Goal: Task Accomplishment & Management: Complete application form

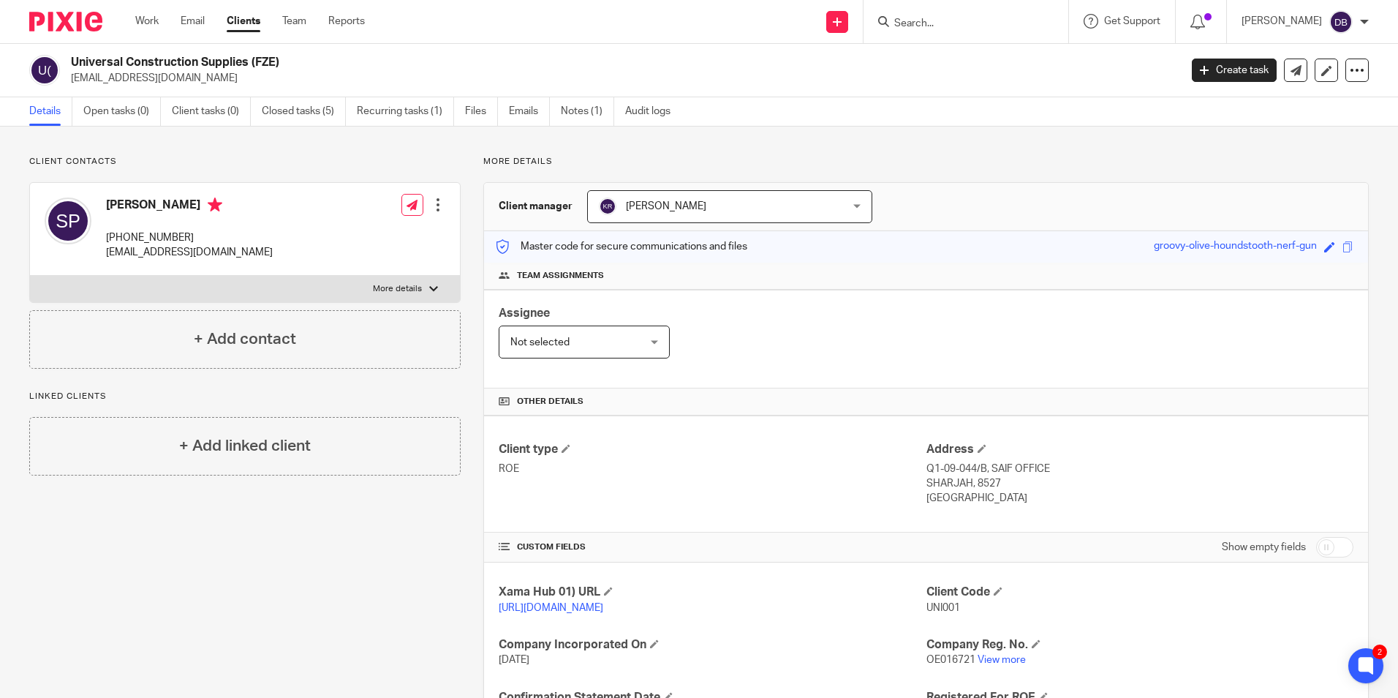
click at [924, 25] on input "Search" at bounding box center [959, 24] width 132 height 13
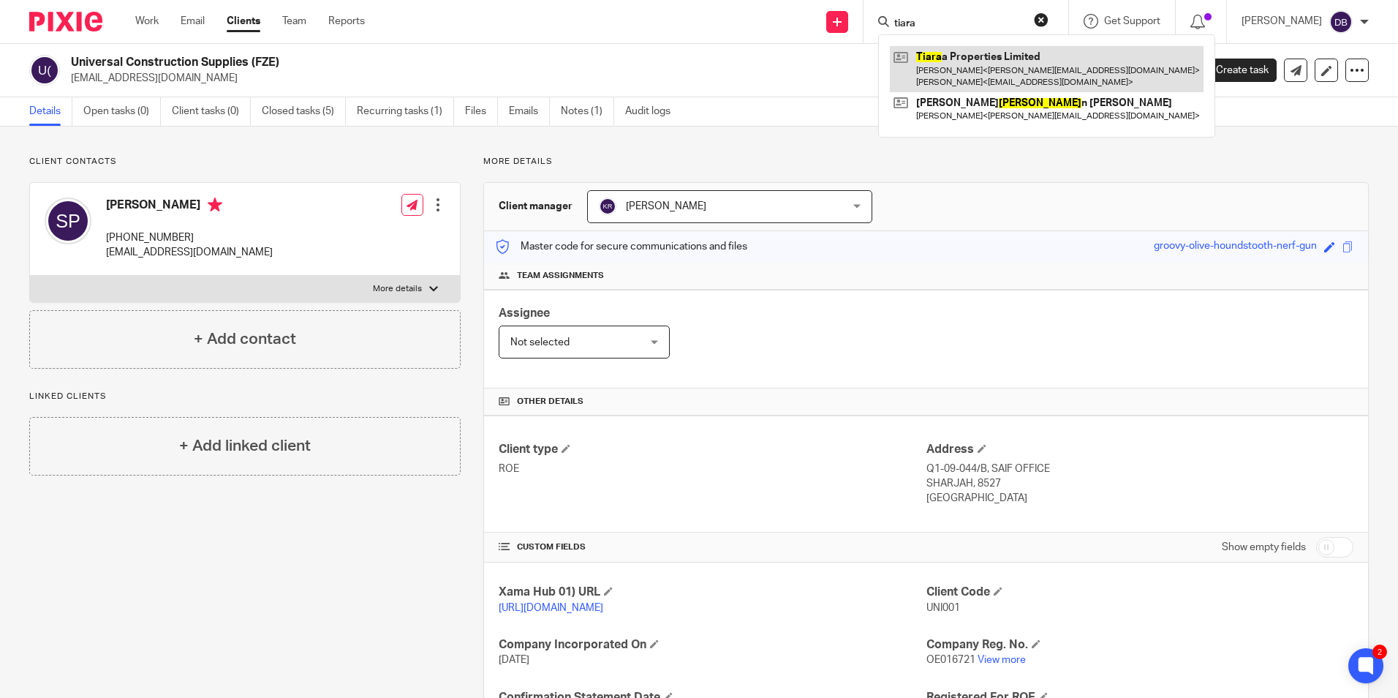
type input "tiara"
click at [943, 65] on link at bounding box center [1047, 68] width 314 height 45
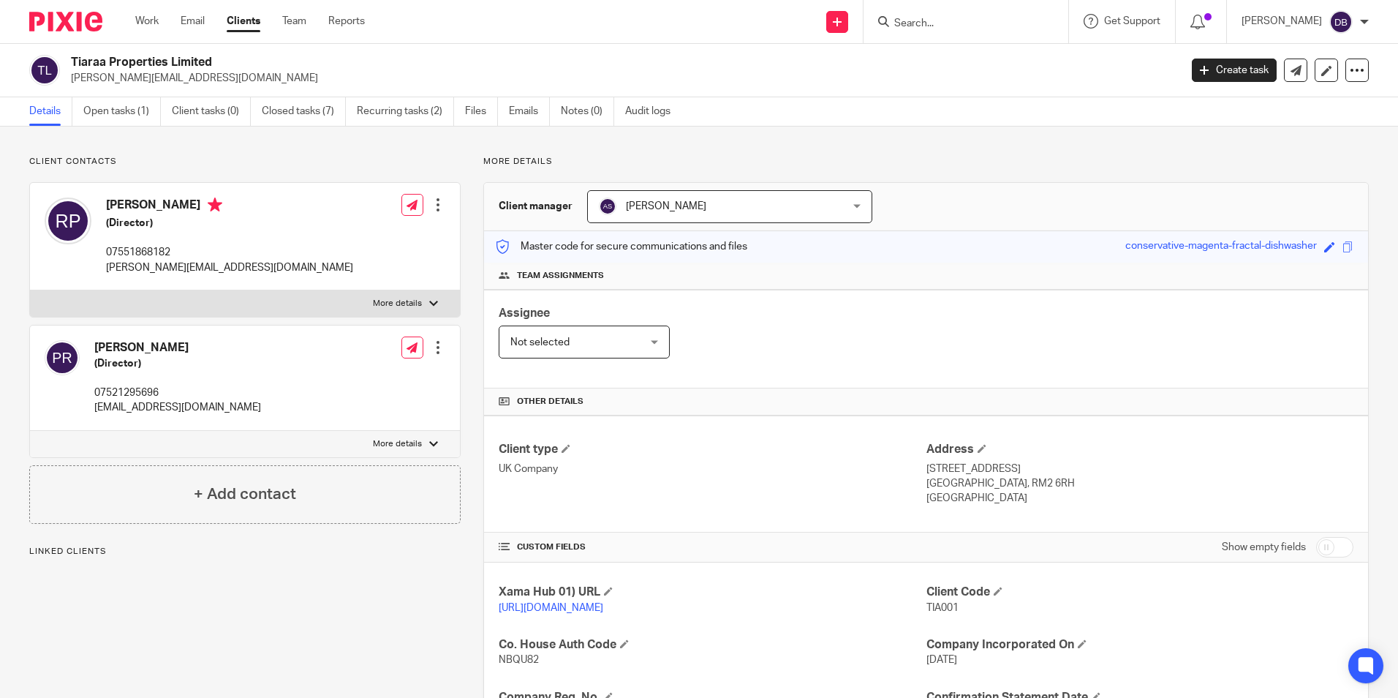
click at [130, 247] on p "07551868182" at bounding box center [229, 252] width 247 height 15
copy p "07551868182"
click at [140, 20] on link "Work" at bounding box center [146, 21] width 23 height 15
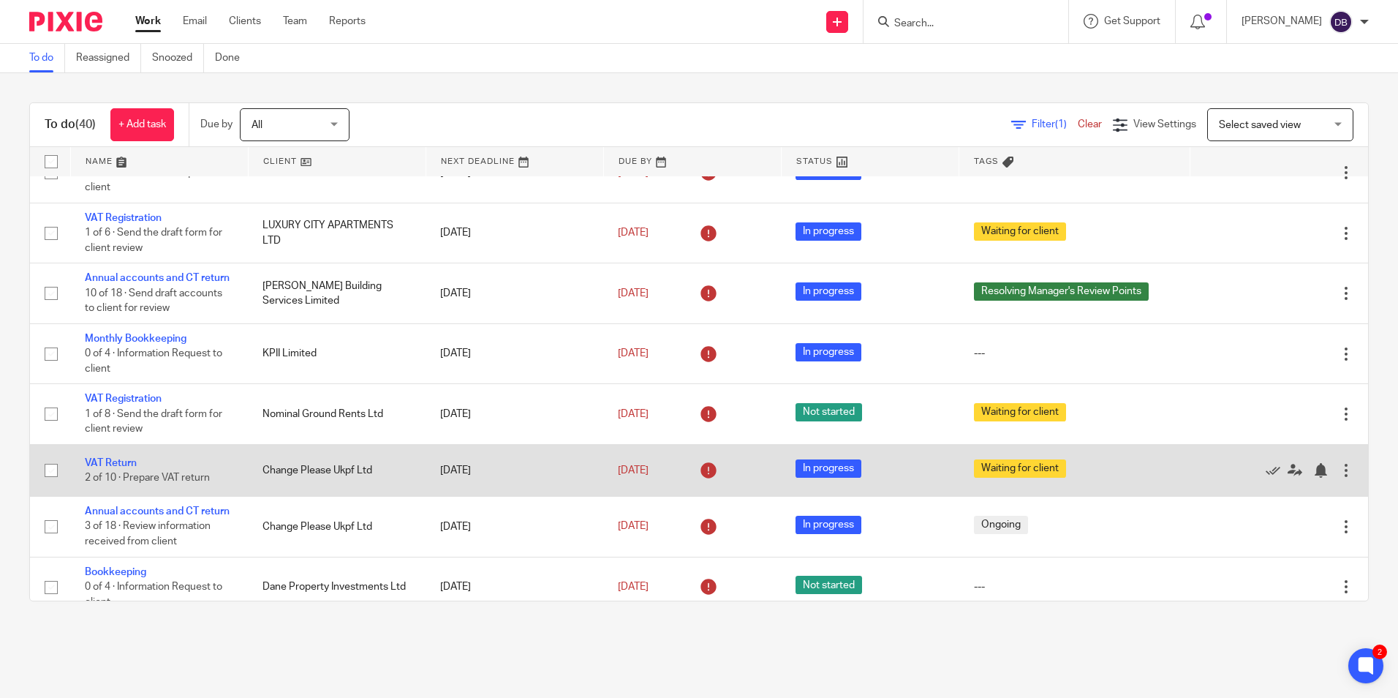
scroll to position [292, 0]
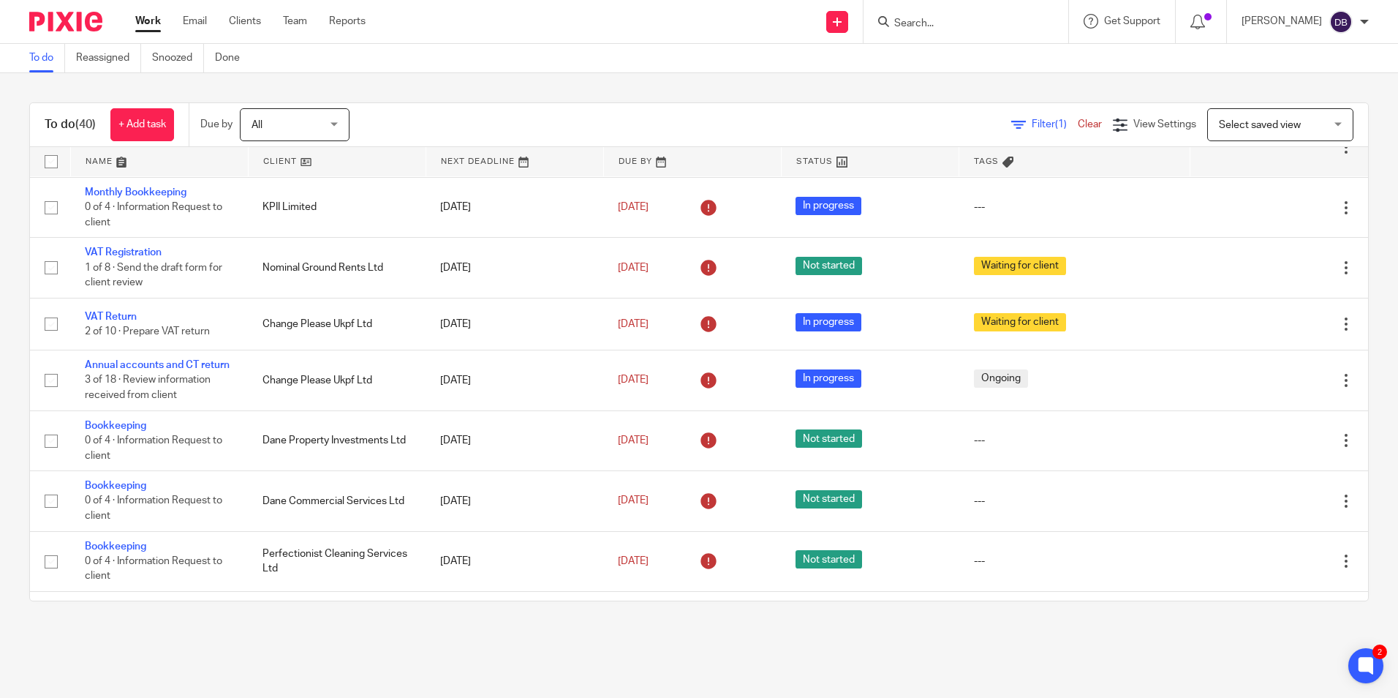
click at [985, 18] on input "Search" at bounding box center [959, 24] width 132 height 13
click at [949, 21] on input "peterbavey" at bounding box center [959, 24] width 132 height 13
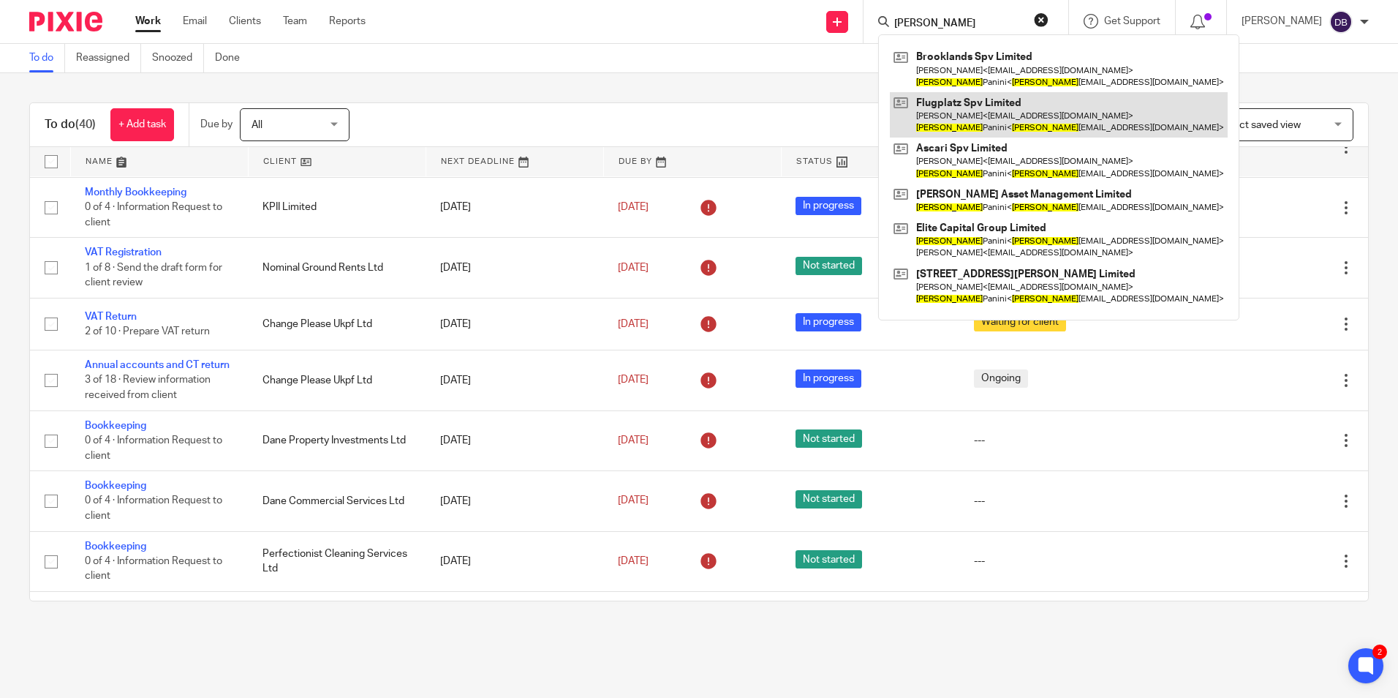
type input "gianmaria"
click at [986, 102] on link at bounding box center [1059, 114] width 338 height 45
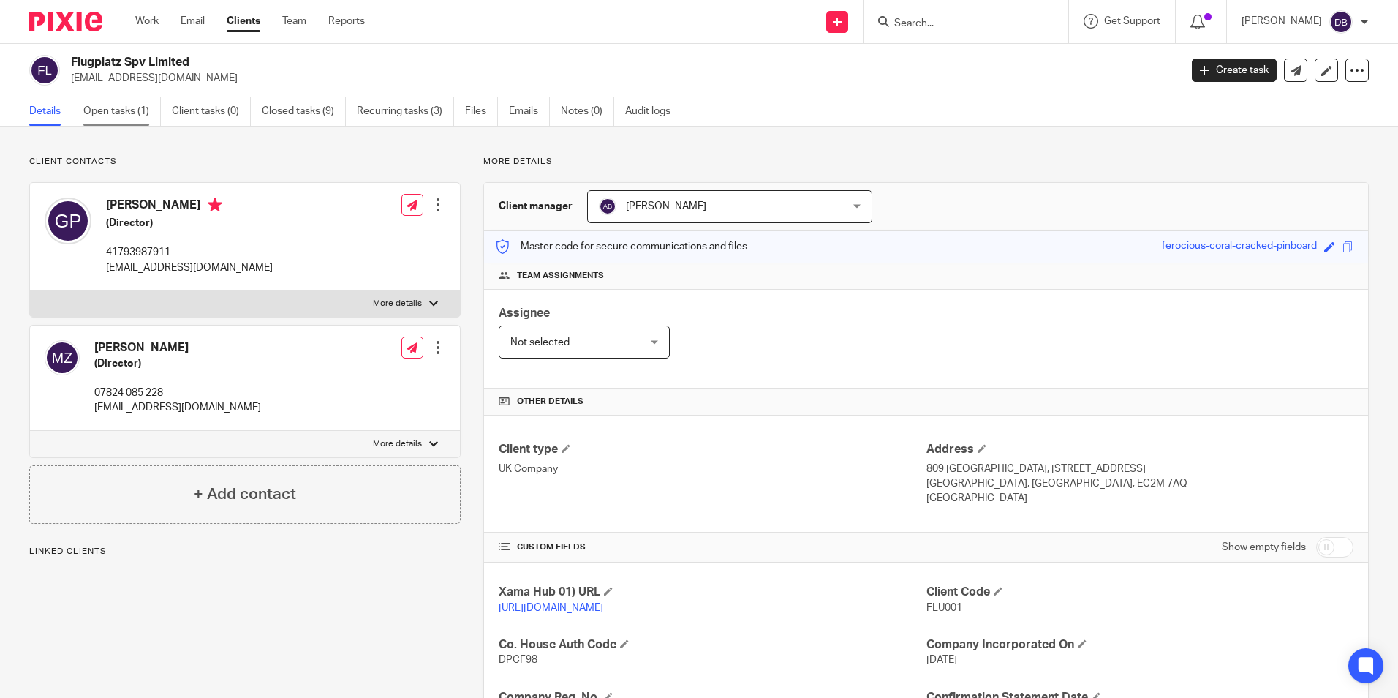
click at [138, 116] on link "Open tasks (1)" at bounding box center [122, 111] width 78 height 29
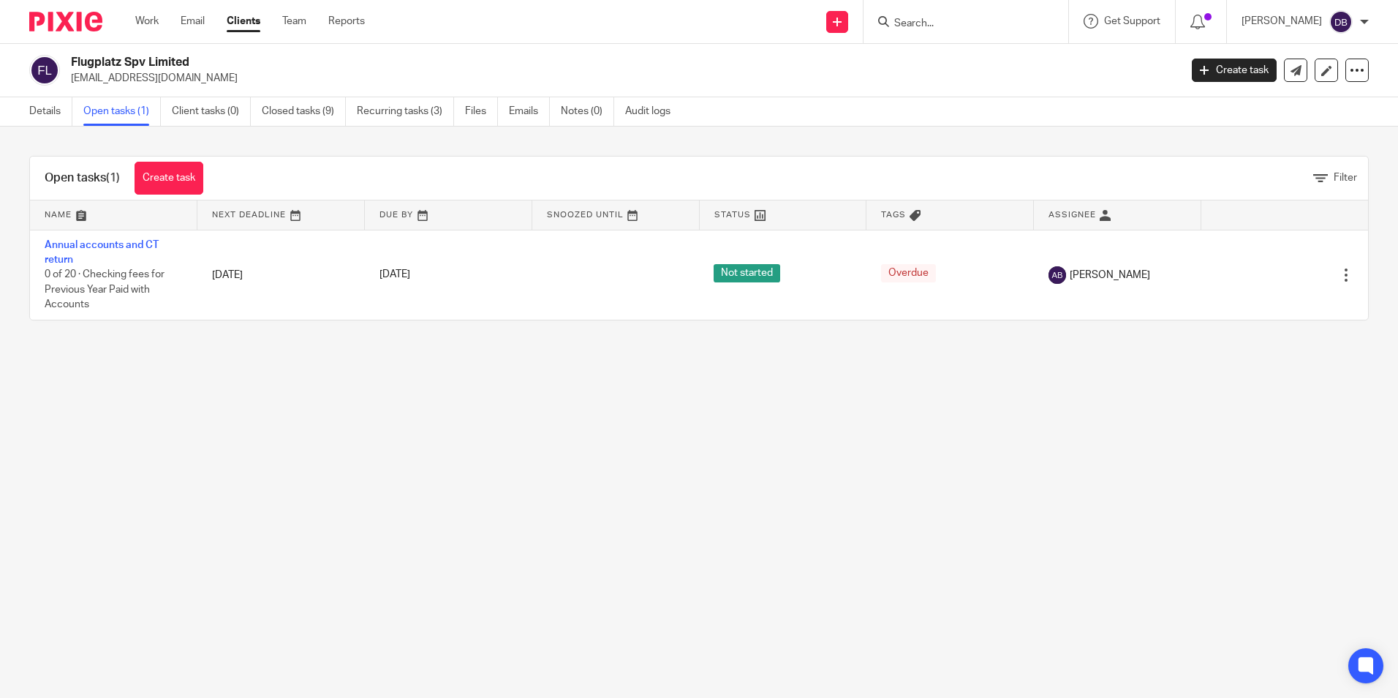
click at [26, 116] on div "Details Open tasks (1) Client tasks (0) Closed tasks (9) Recurring tasks (3) Fi…" at bounding box center [353, 111] width 707 height 29
click at [39, 116] on link "Details" at bounding box center [50, 111] width 43 height 29
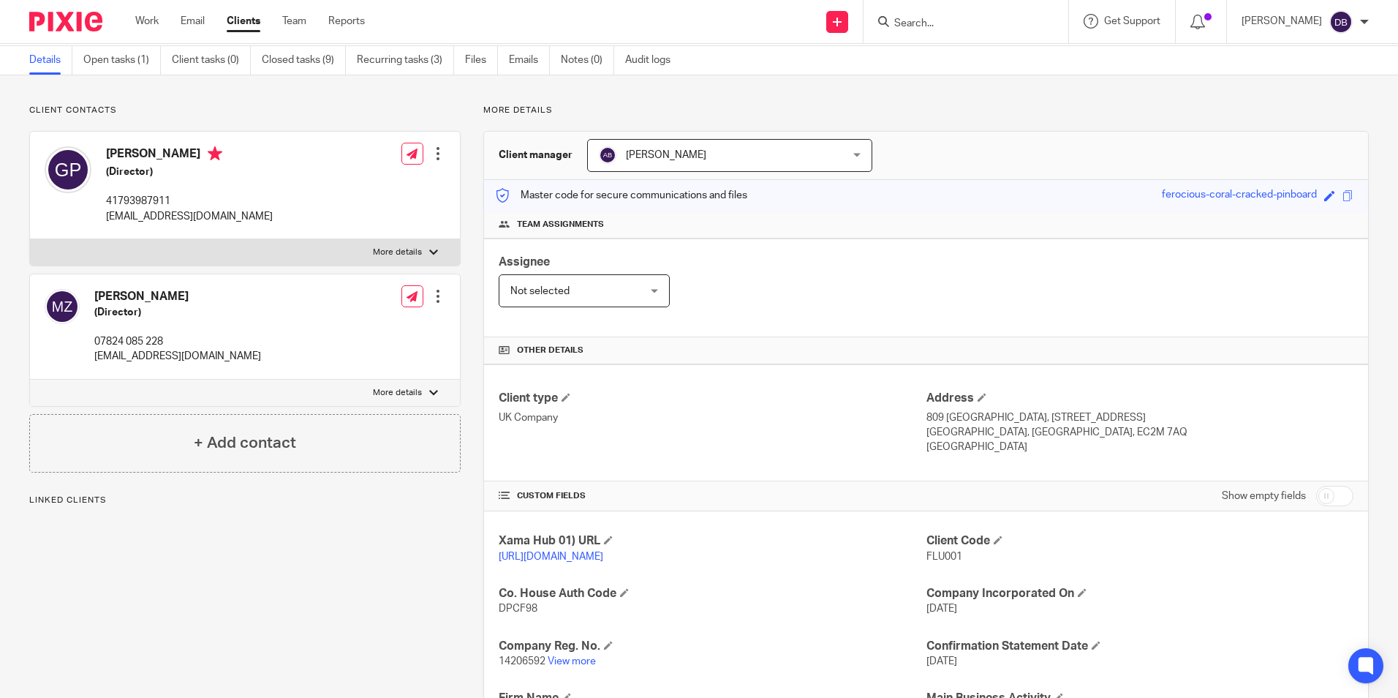
scroll to position [219, 0]
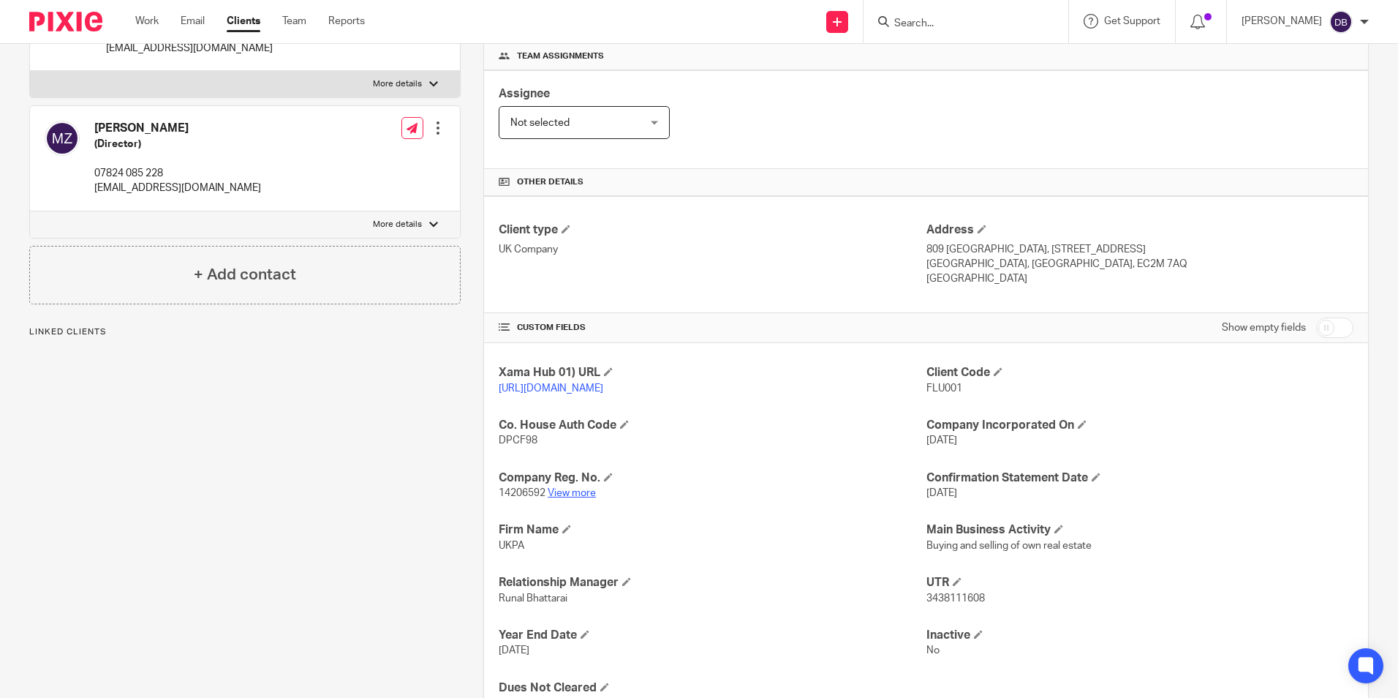
click at [572, 498] on link "View more" at bounding box center [572, 493] width 48 height 10
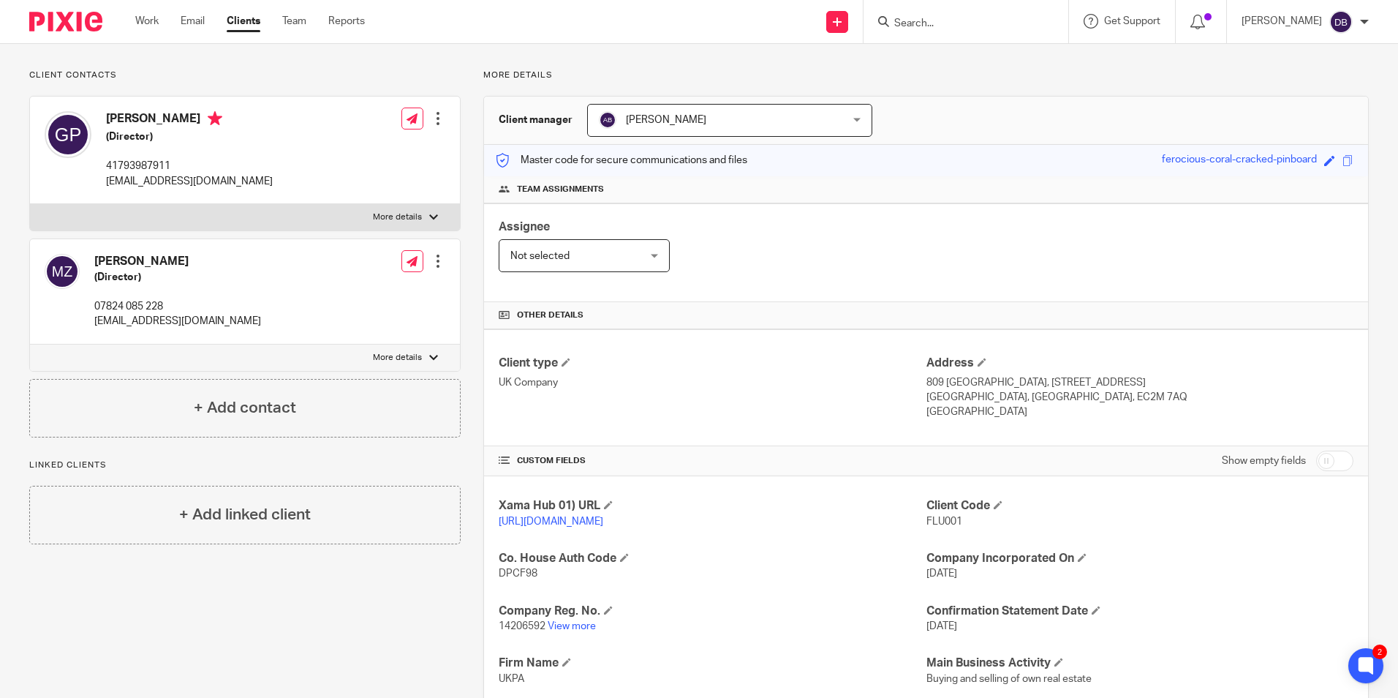
scroll to position [0, 0]
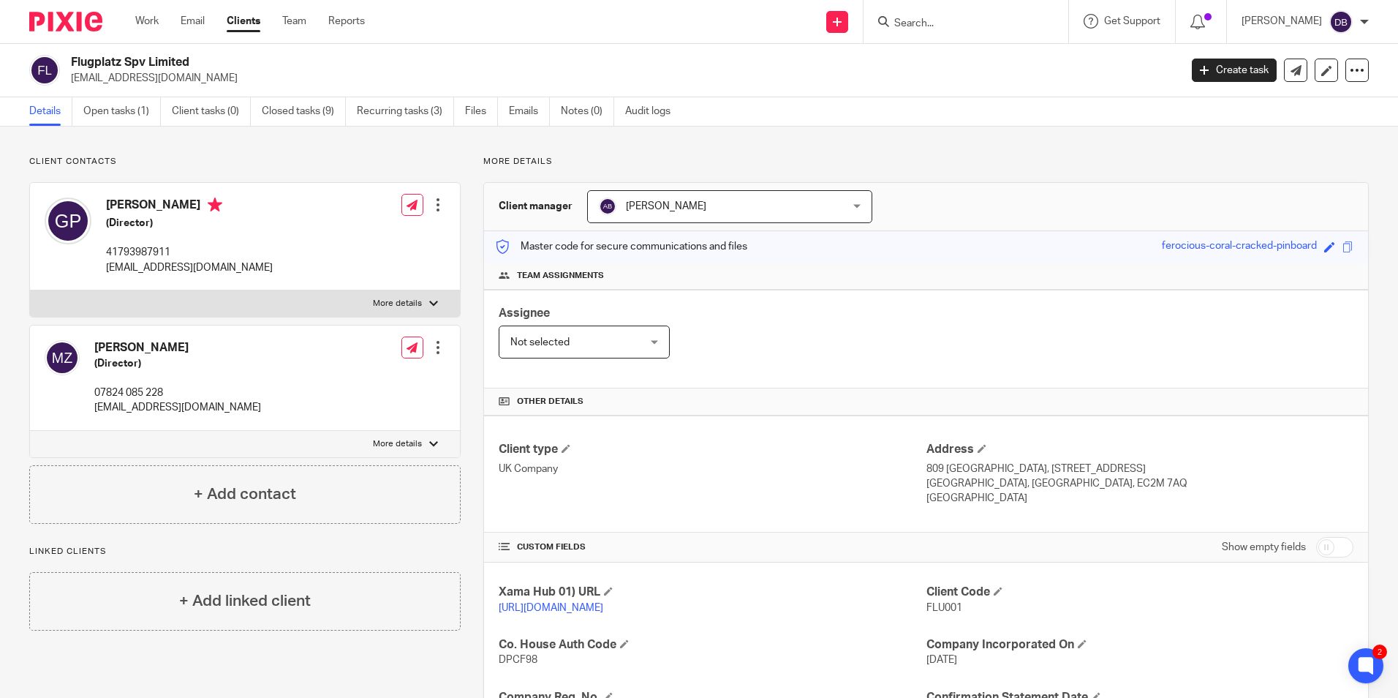
drag, startPoint x: 74, startPoint y: 54, endPoint x: 196, endPoint y: 58, distance: 122.2
click at [196, 58] on div "Flugplatz Spv Limited gianmariapanini@gmail.com Create task Update from Compani…" at bounding box center [699, 70] width 1398 height 53
copy h2 "Flugplatz Spv Limited"
click at [97, 110] on link "Open tasks (1)" at bounding box center [122, 111] width 78 height 29
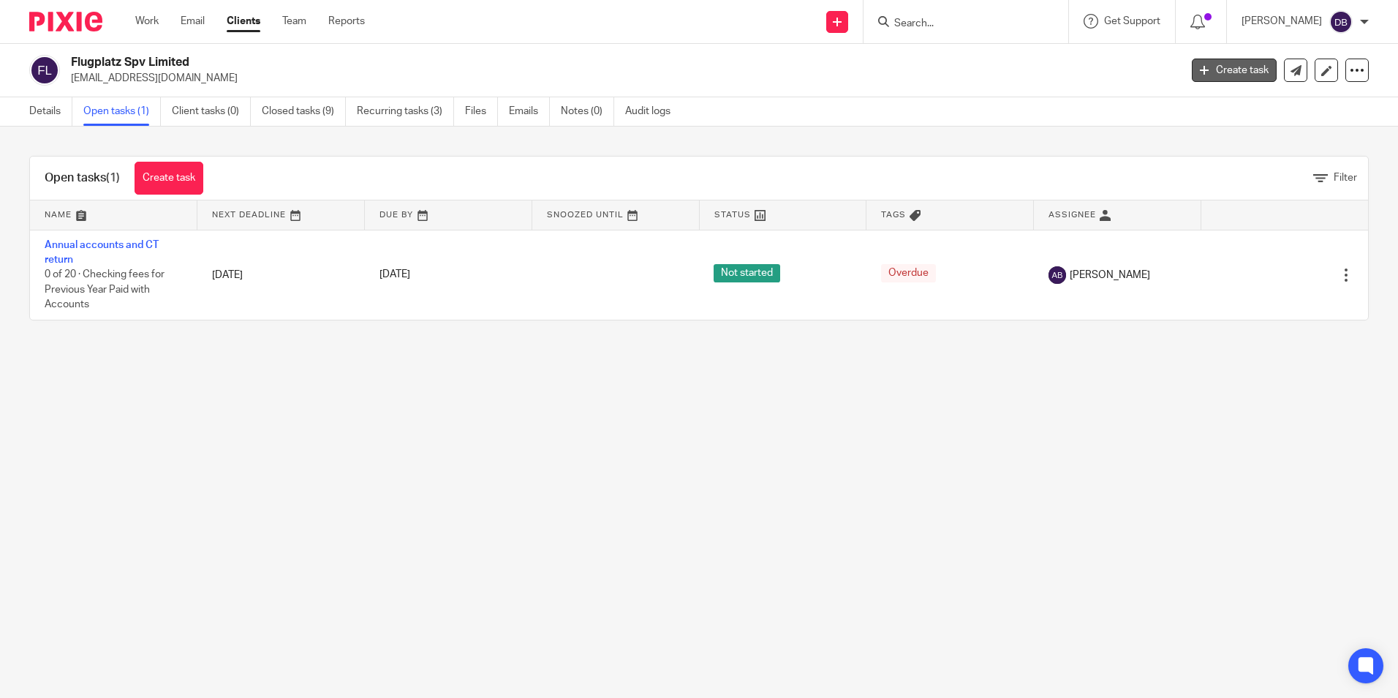
click at [1216, 64] on link "Create task" at bounding box center [1234, 69] width 85 height 23
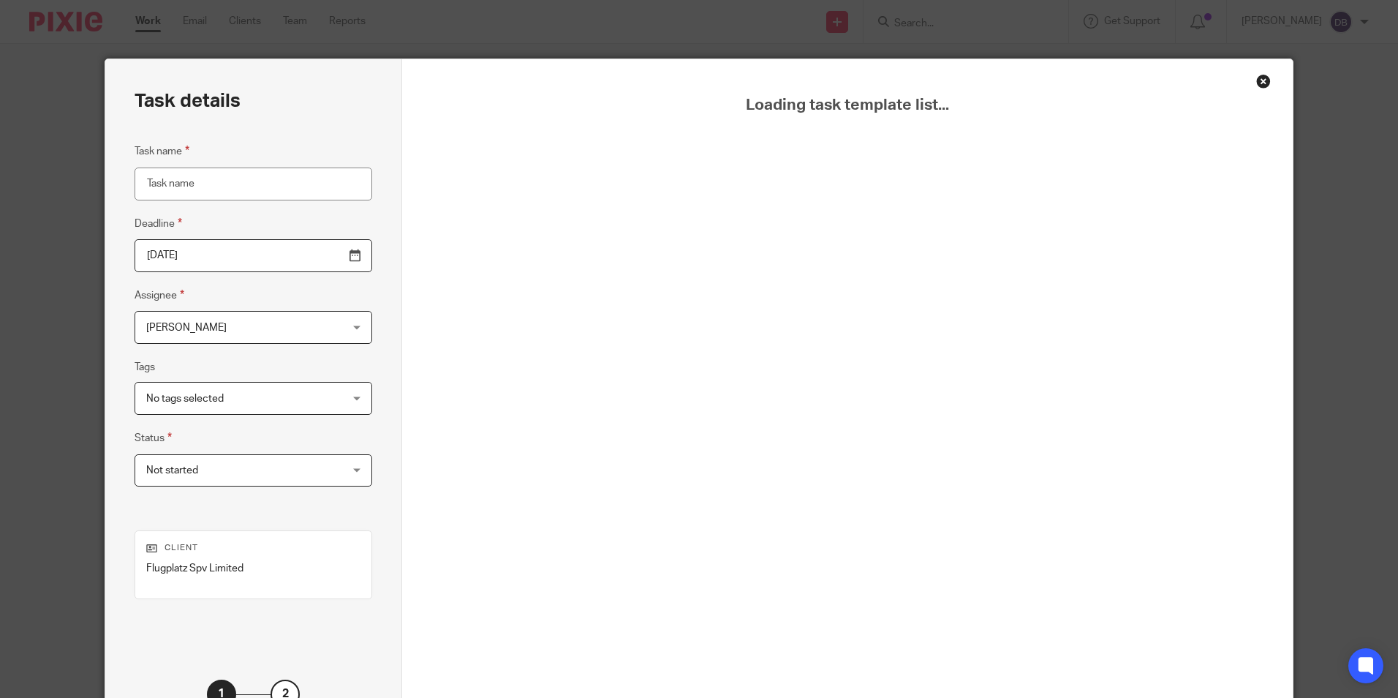
click at [230, 186] on input "Task name" at bounding box center [254, 183] width 238 height 33
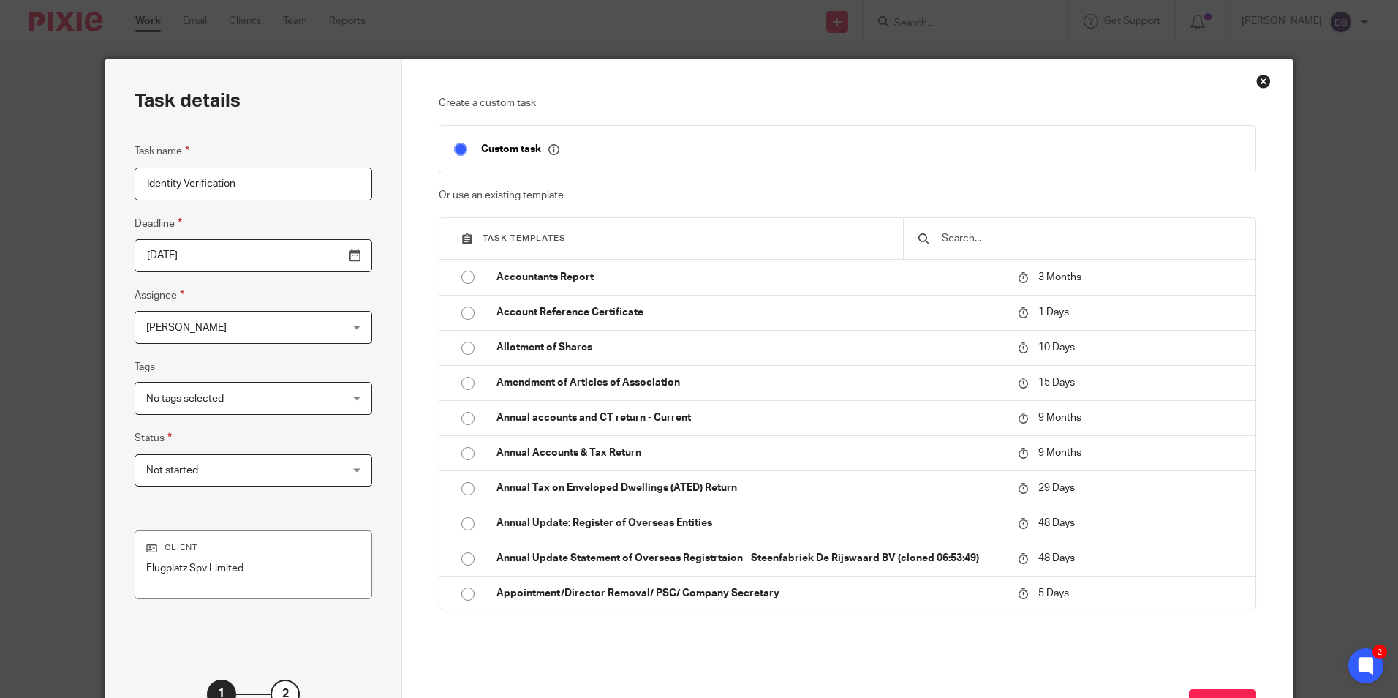
type input "Identity Verification"
click at [255, 553] on p "Client" at bounding box center [253, 548] width 214 height 12
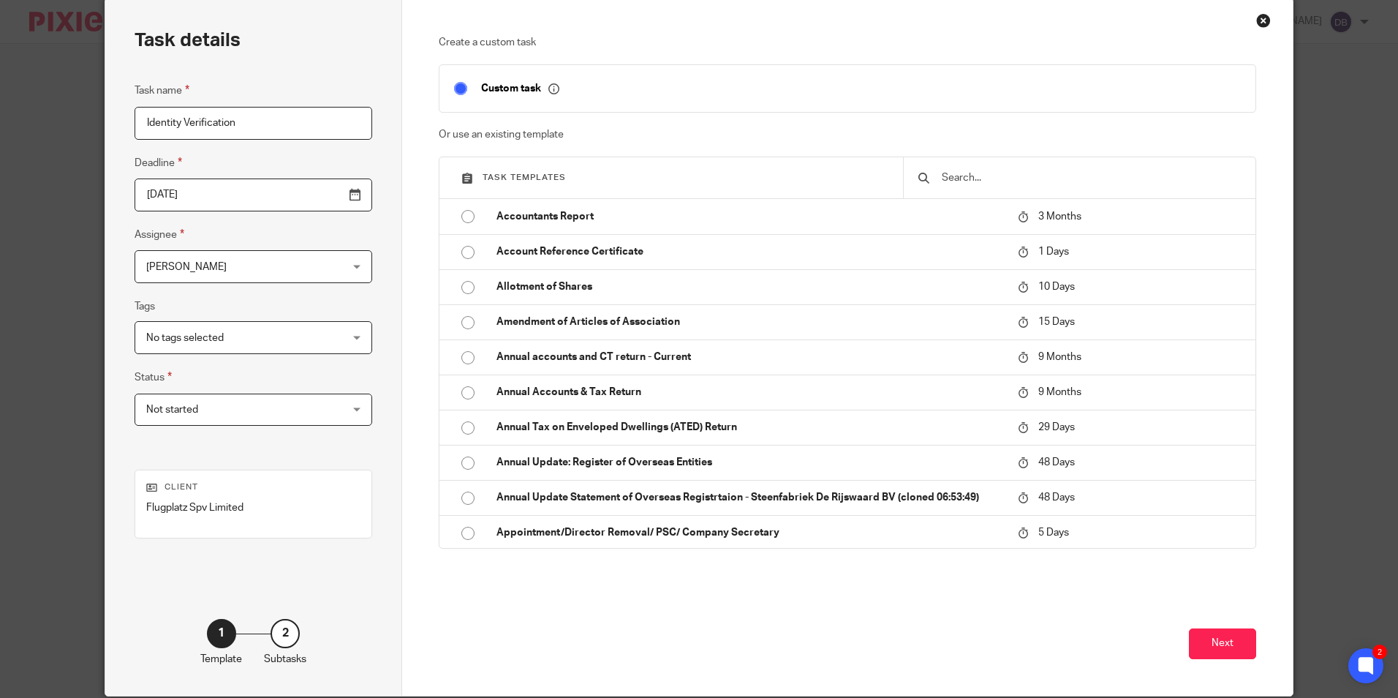
scroll to position [118, 0]
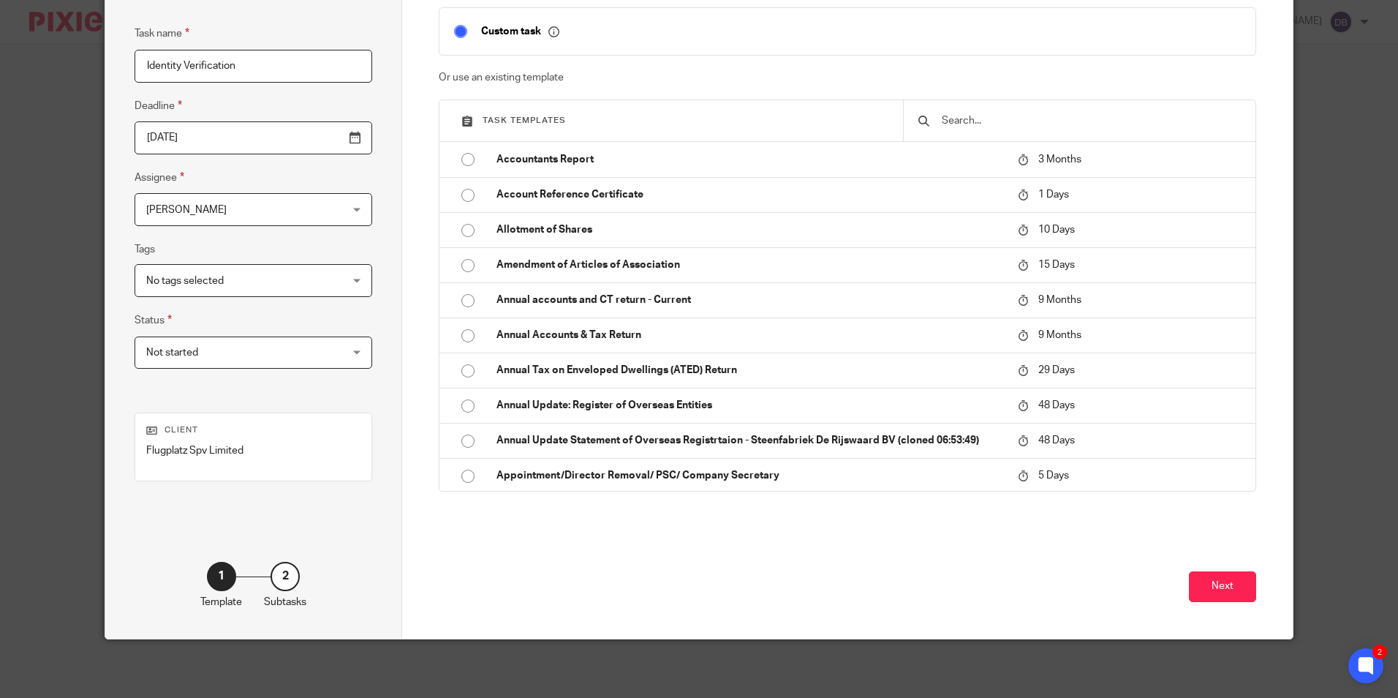
click at [956, 109] on div at bounding box center [1079, 120] width 352 height 41
click at [956, 123] on input "text" at bounding box center [1090, 121] width 301 height 16
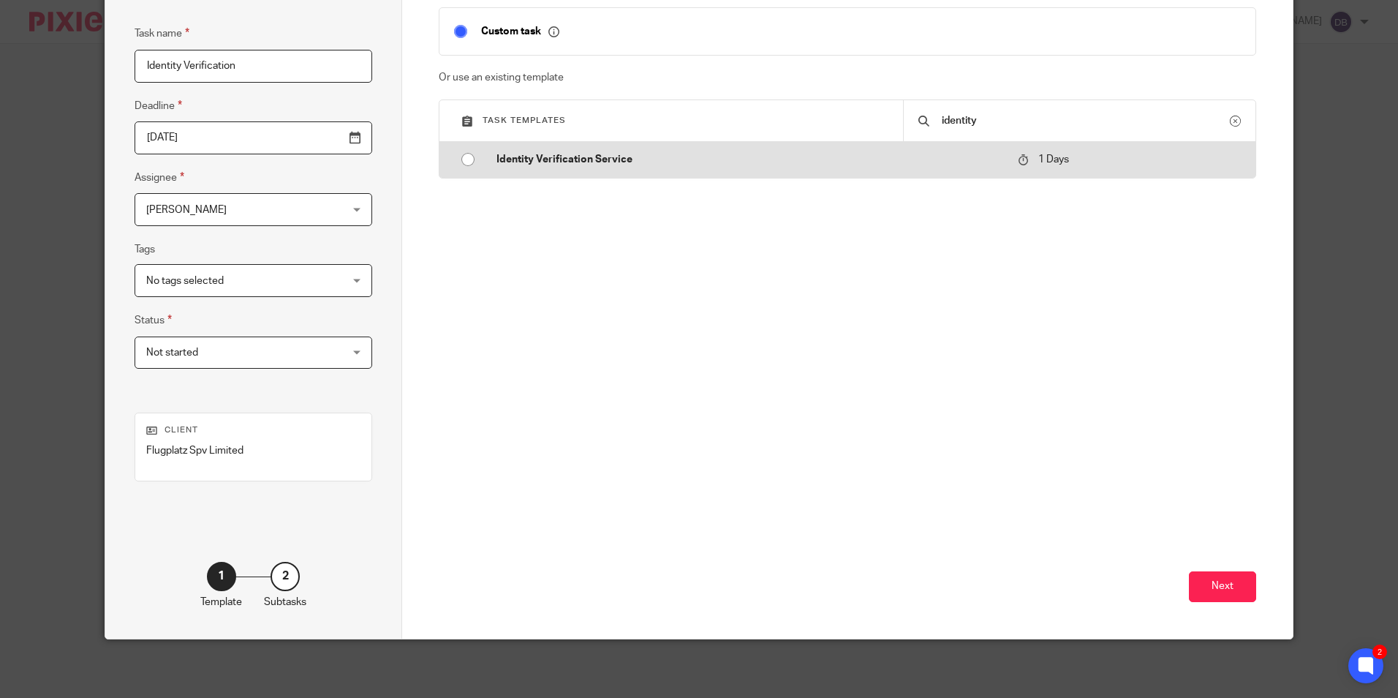
type input "identity"
click at [527, 165] on p "Identity Verification Service" at bounding box center [749, 159] width 507 height 15
type input "2025-09-18"
checkbox input "false"
radio input "true"
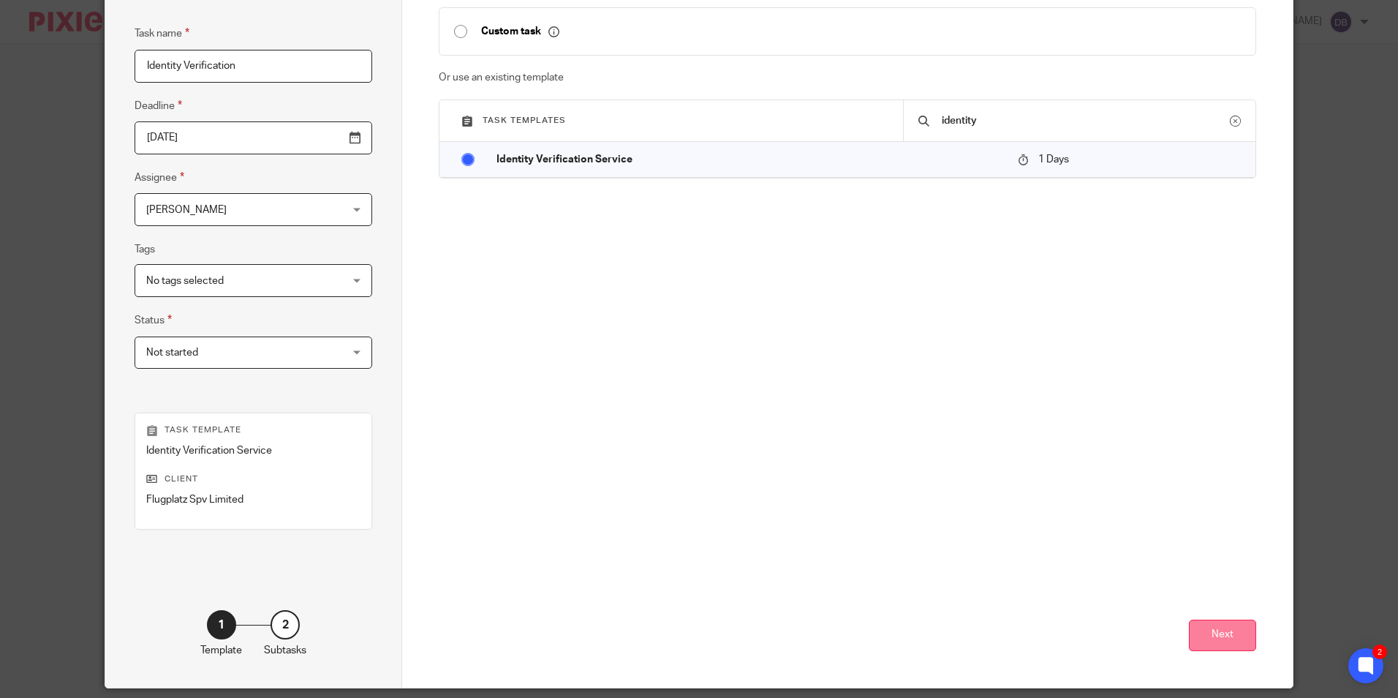
click at [1203, 627] on button "Next" at bounding box center [1222, 634] width 67 height 31
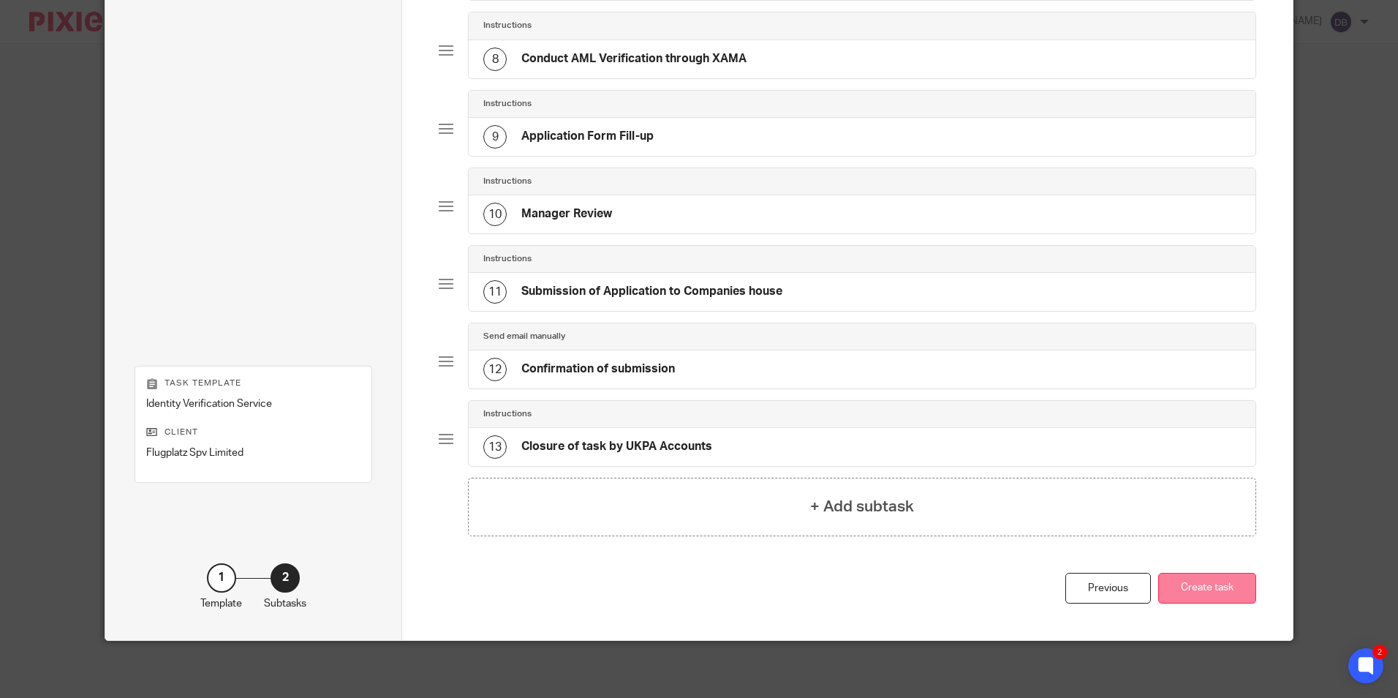
scroll to position [666, 0]
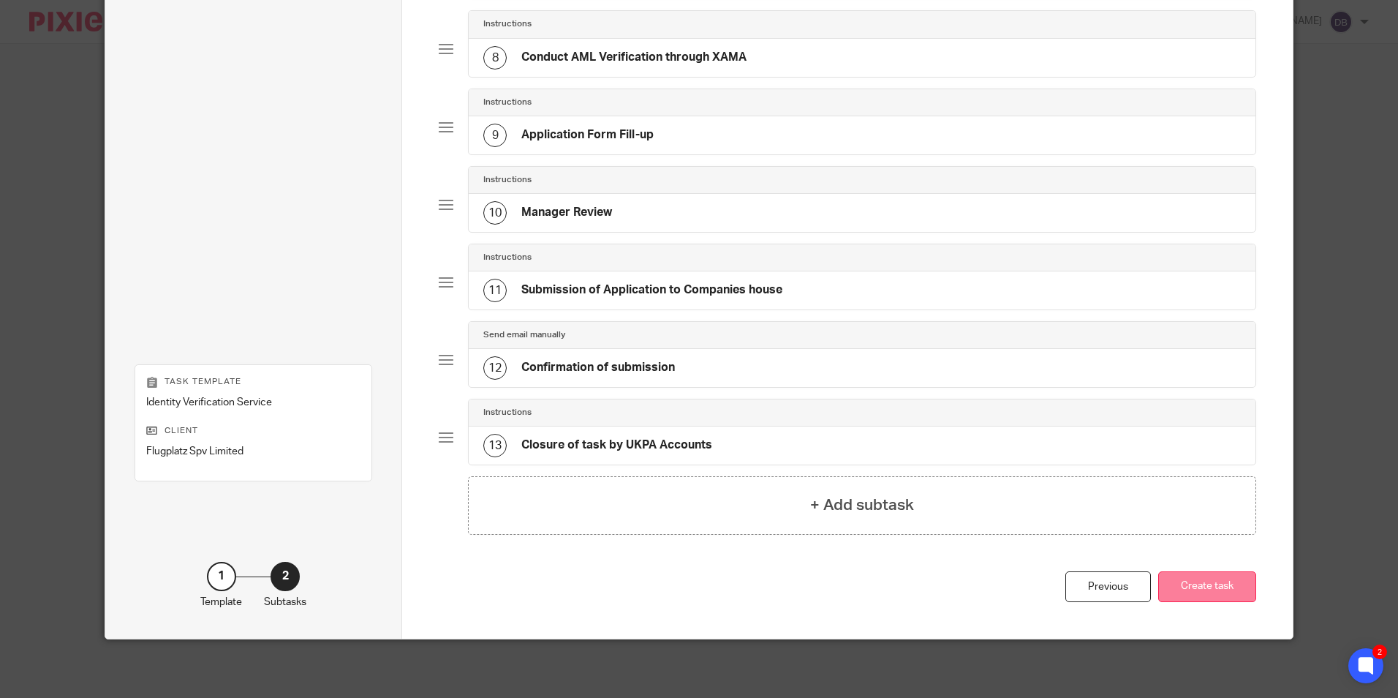
click at [1197, 601] on button "Create task" at bounding box center [1207, 586] width 98 height 31
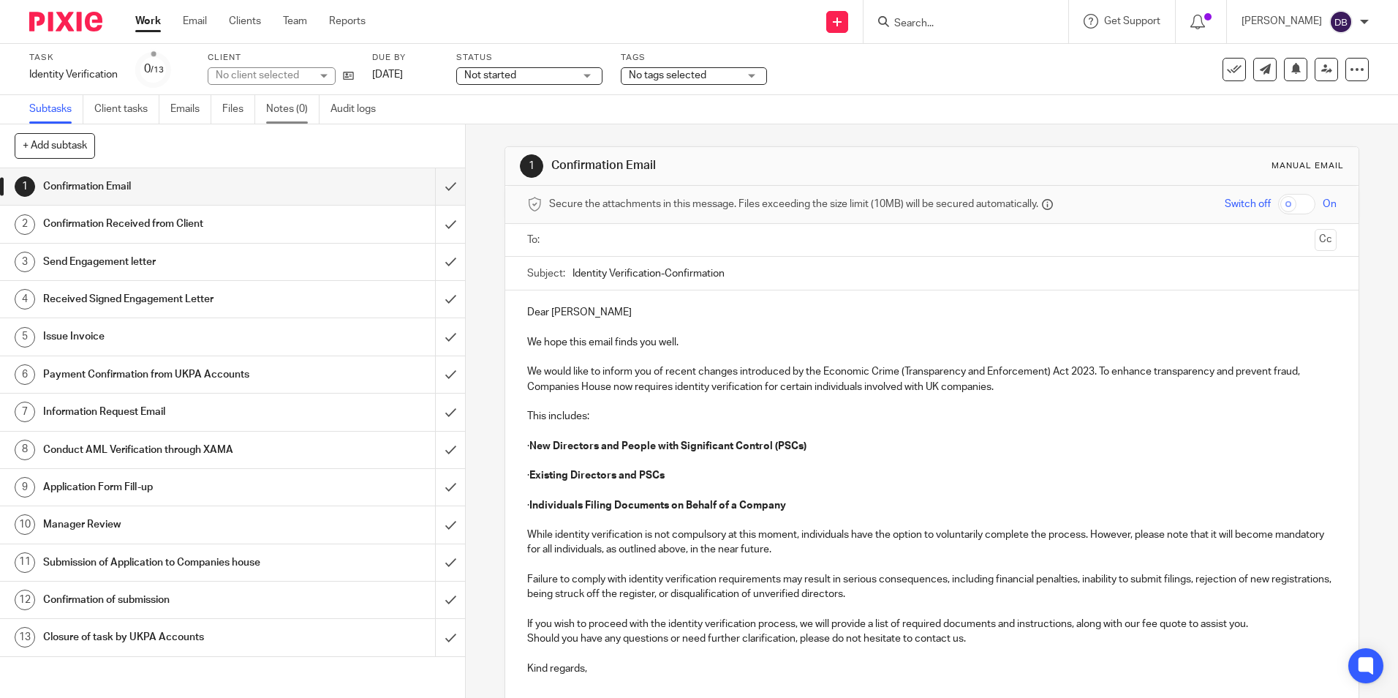
click at [296, 111] on link "Notes (0)" at bounding box center [292, 109] width 53 height 29
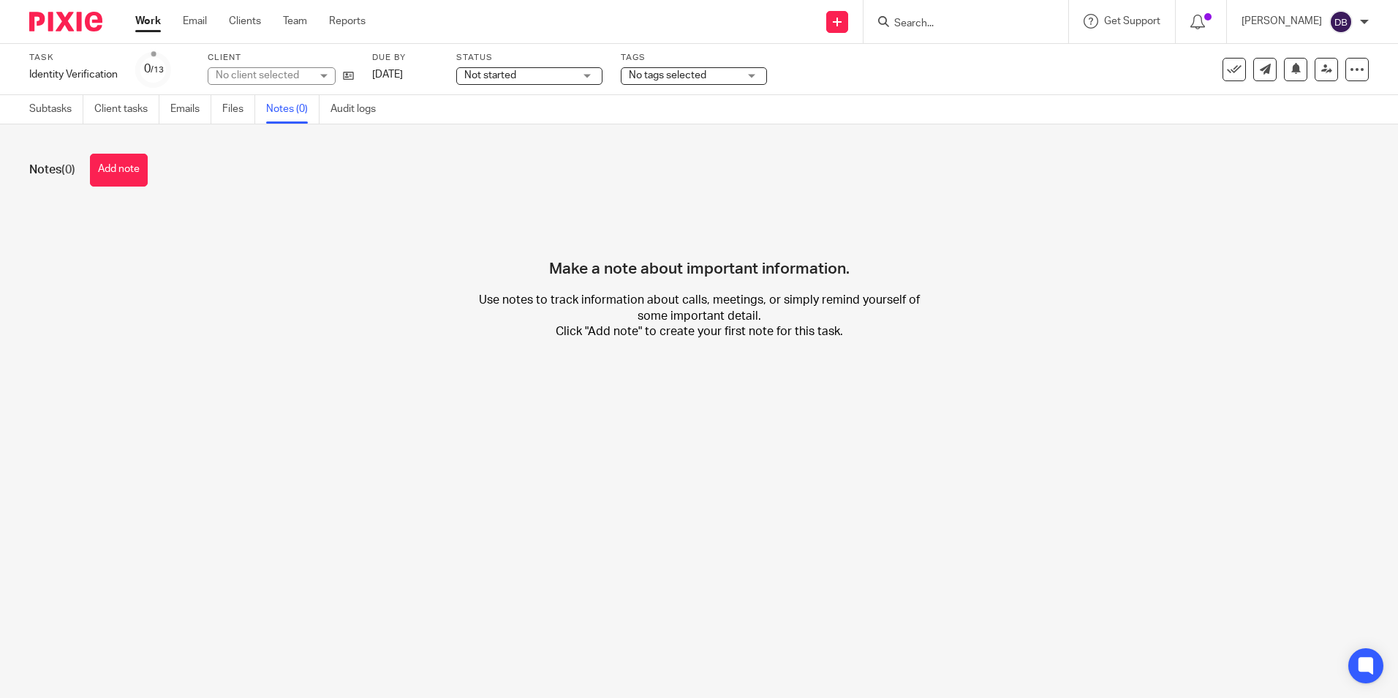
click at [139, 177] on button "Add note" at bounding box center [119, 170] width 58 height 33
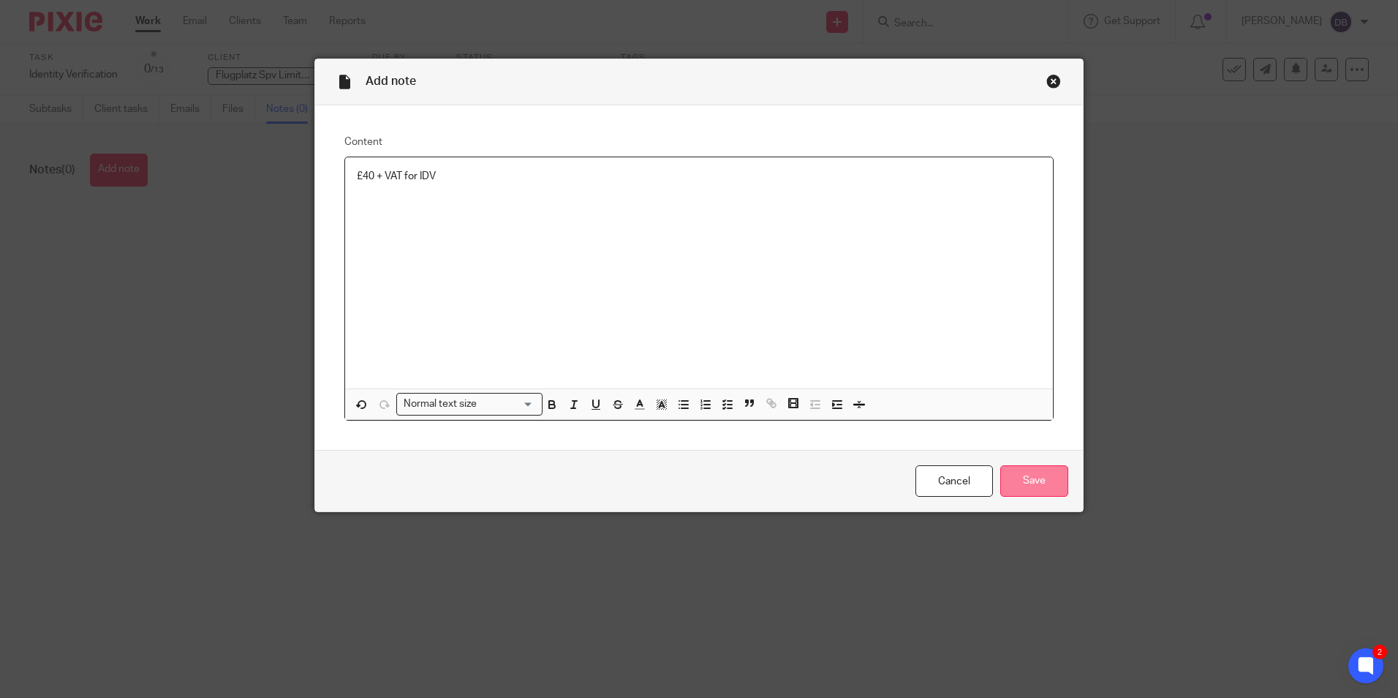
click at [1018, 477] on input "Save" at bounding box center [1034, 480] width 68 height 31
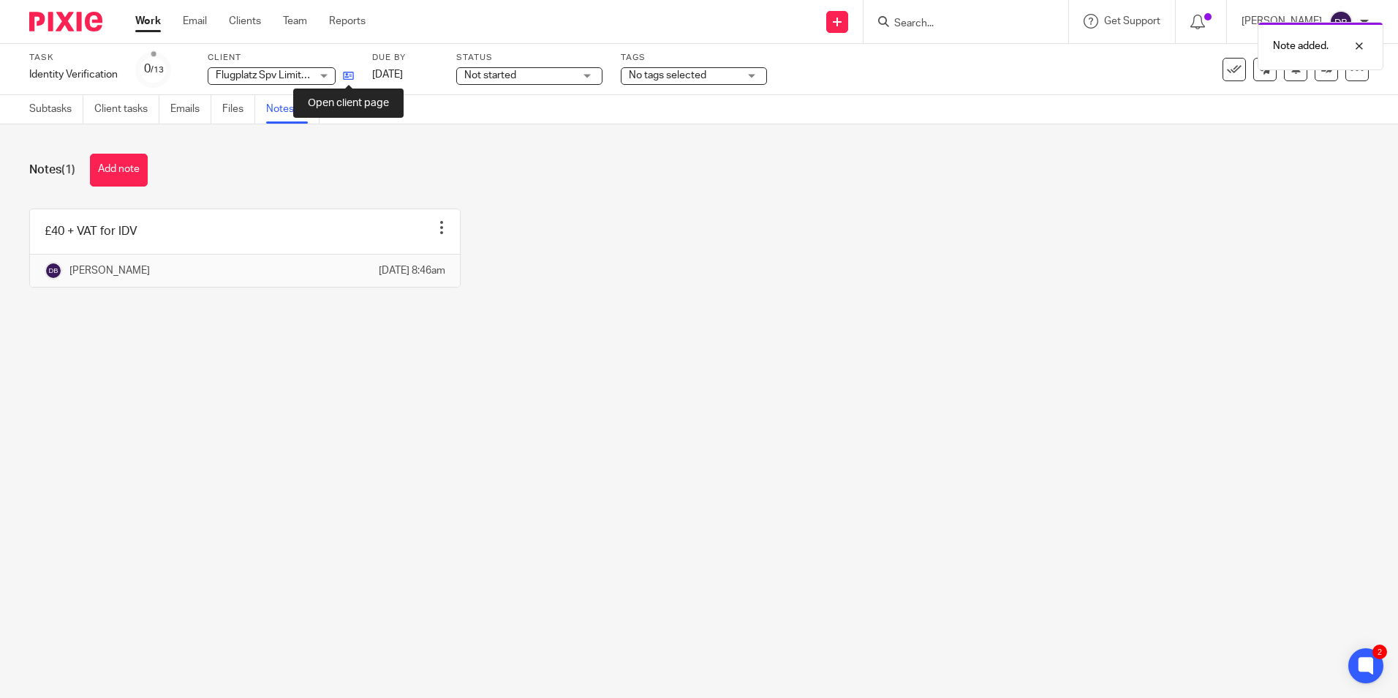
click at [345, 77] on icon at bounding box center [348, 75] width 11 height 11
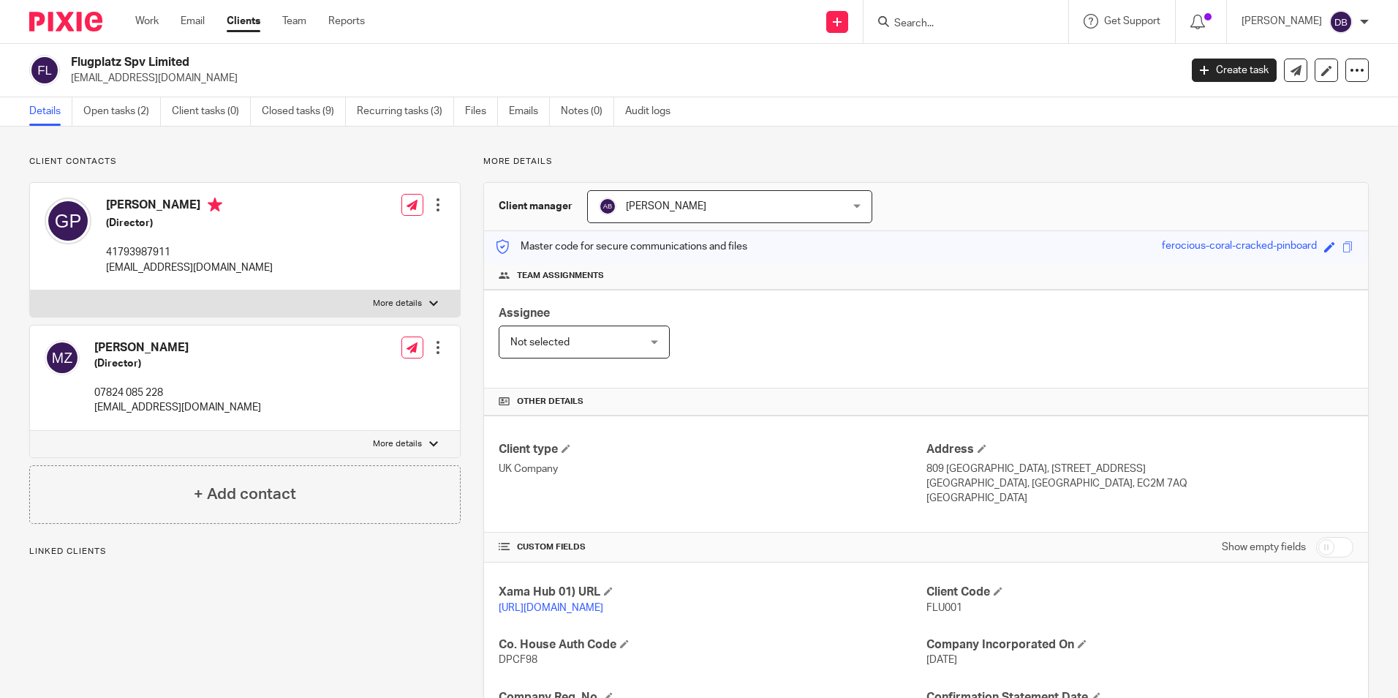
click at [146, 265] on p "[EMAIL_ADDRESS][DOMAIN_NAME]" at bounding box center [189, 267] width 167 height 15
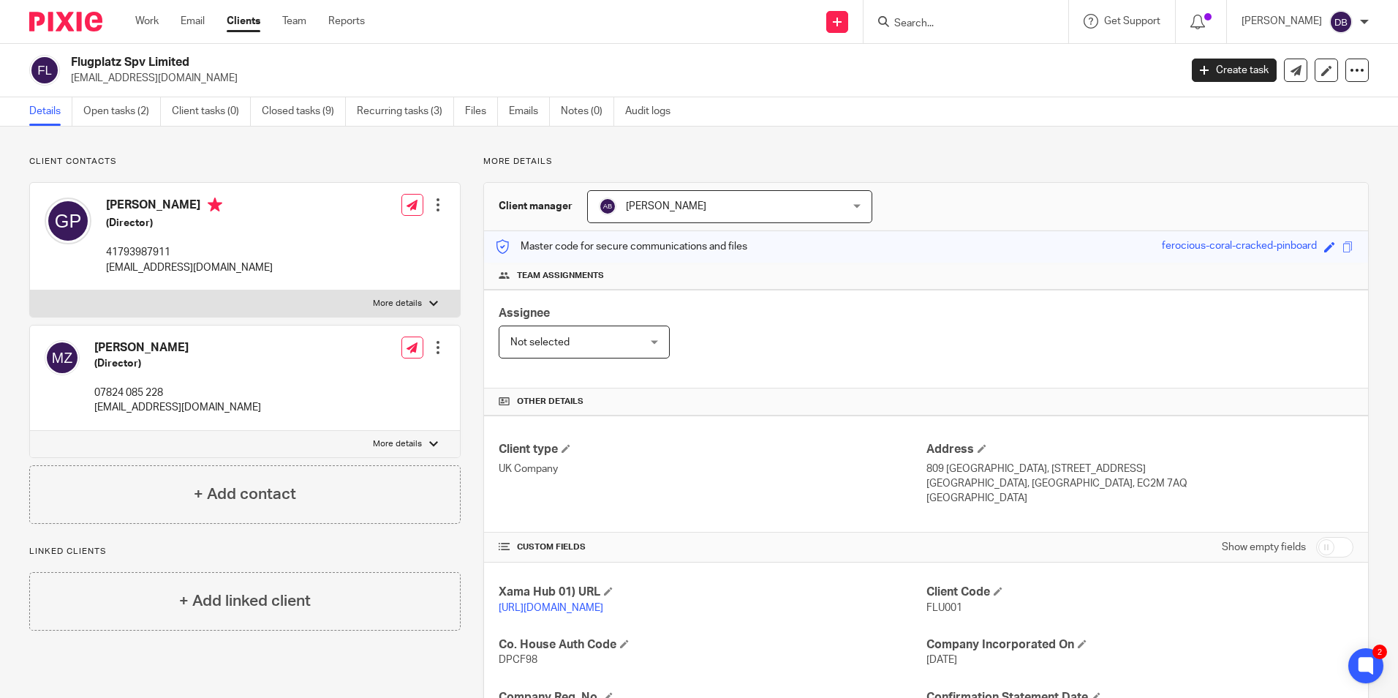
click at [153, 409] on p "[EMAIL_ADDRESS][DOMAIN_NAME]" at bounding box center [177, 407] width 167 height 15
copy div "[EMAIL_ADDRESS][DOMAIN_NAME]"
drag, startPoint x: 245, startPoint y: 266, endPoint x: 99, endPoint y: 273, distance: 146.4
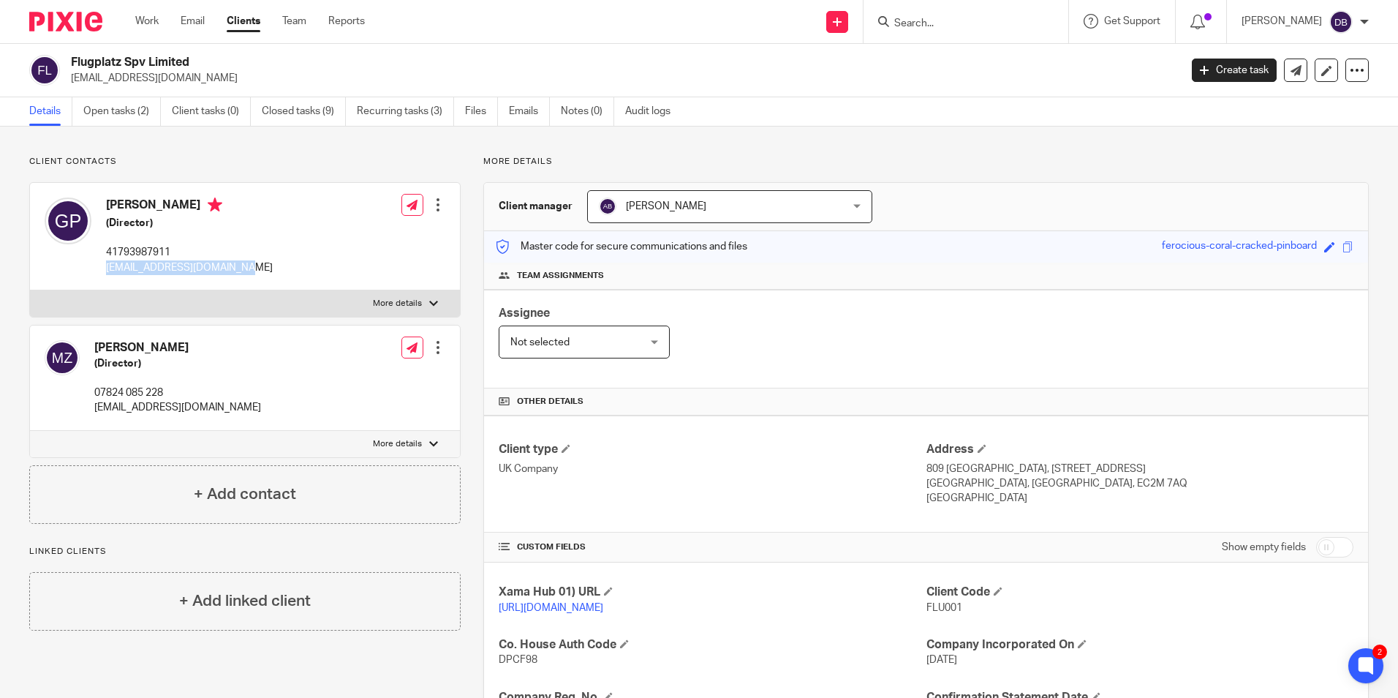
click at [99, 273] on div "[PERSON_NAME] (Director) 41793987911 [EMAIL_ADDRESS][DOMAIN_NAME] Edit contact …" at bounding box center [245, 236] width 430 height 107
copy p "[EMAIL_ADDRESS][DOMAIN_NAME]"
